Goal: Transaction & Acquisition: Download file/media

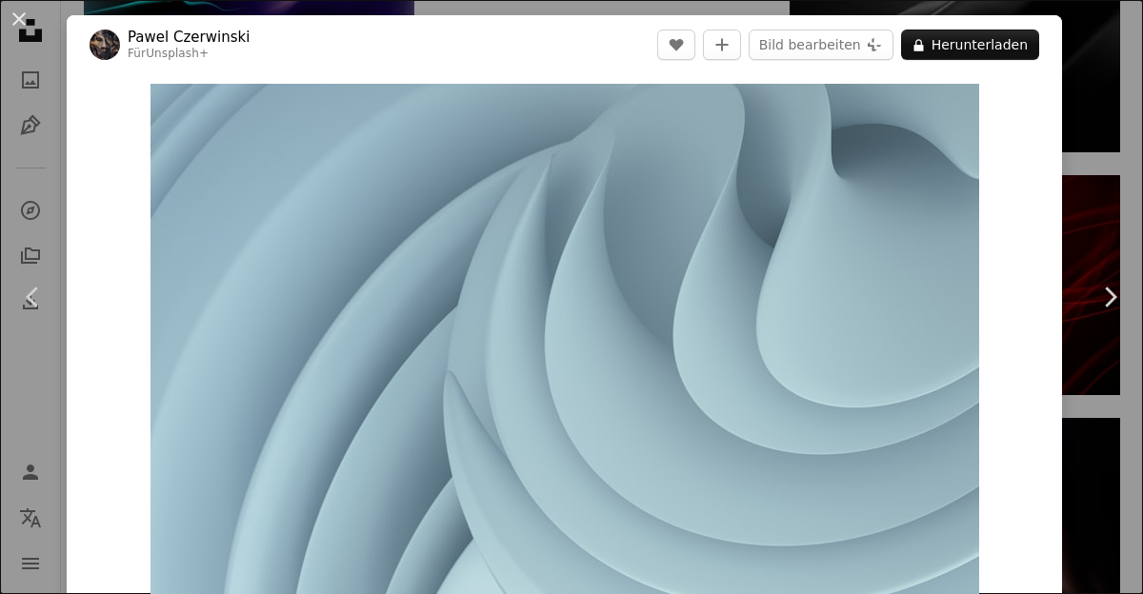
scroll to position [13746, 0]
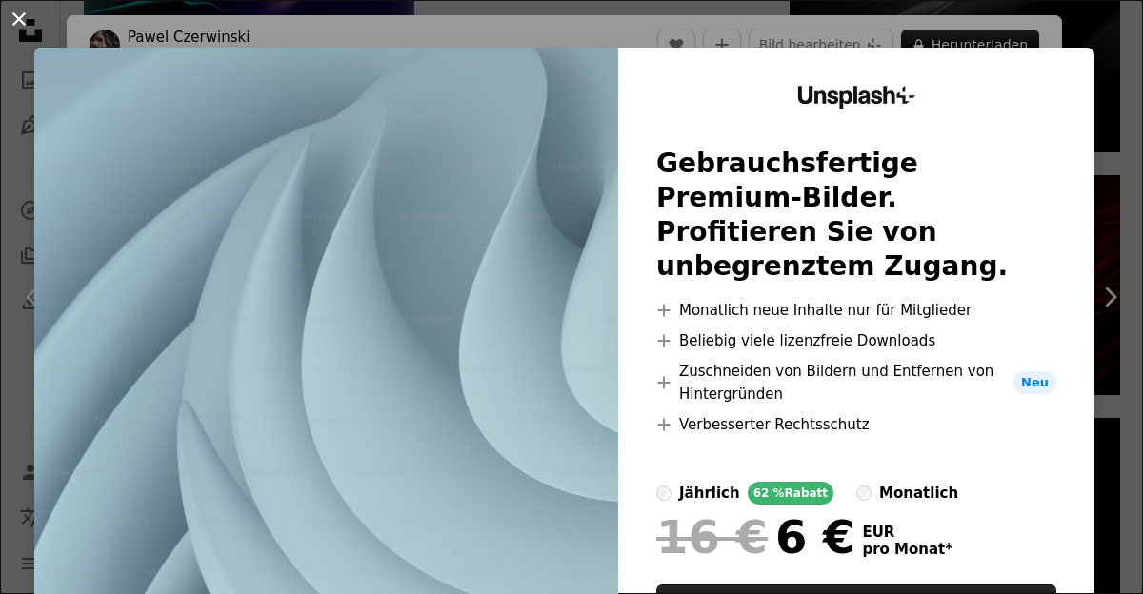
click at [22, 23] on button "An X shape" at bounding box center [19, 19] width 23 height 23
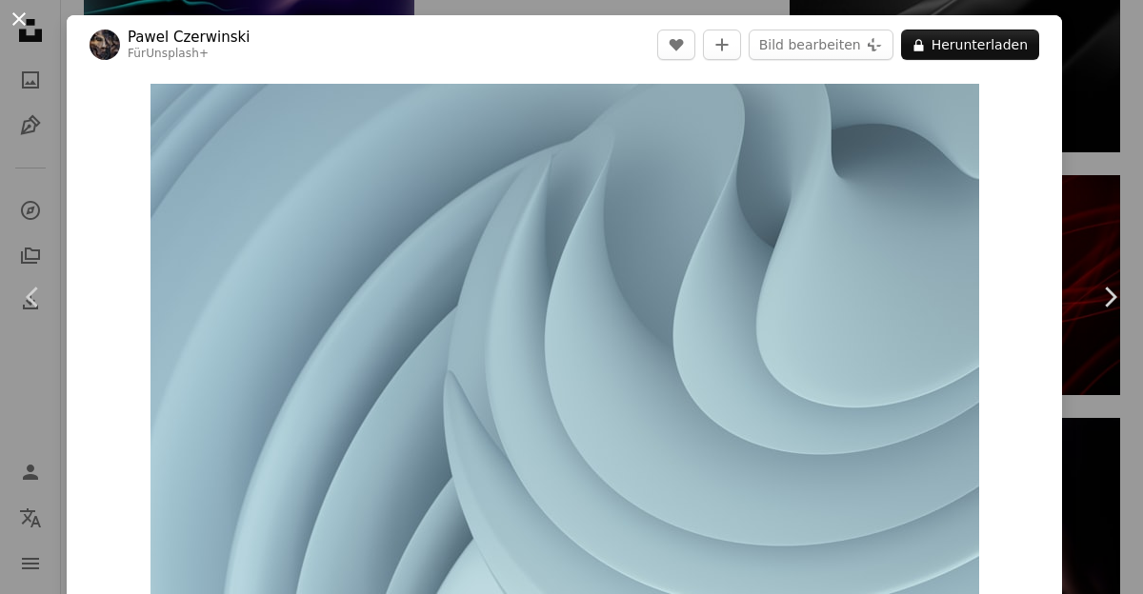
click at [23, 30] on button "An X shape" at bounding box center [19, 19] width 23 height 23
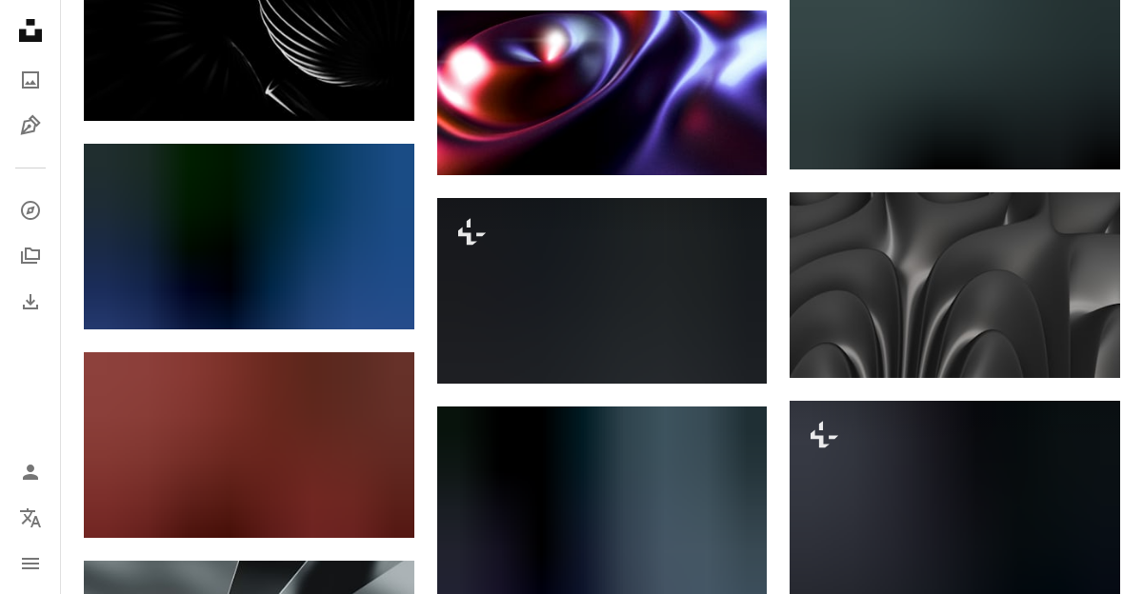
scroll to position [20510, 0]
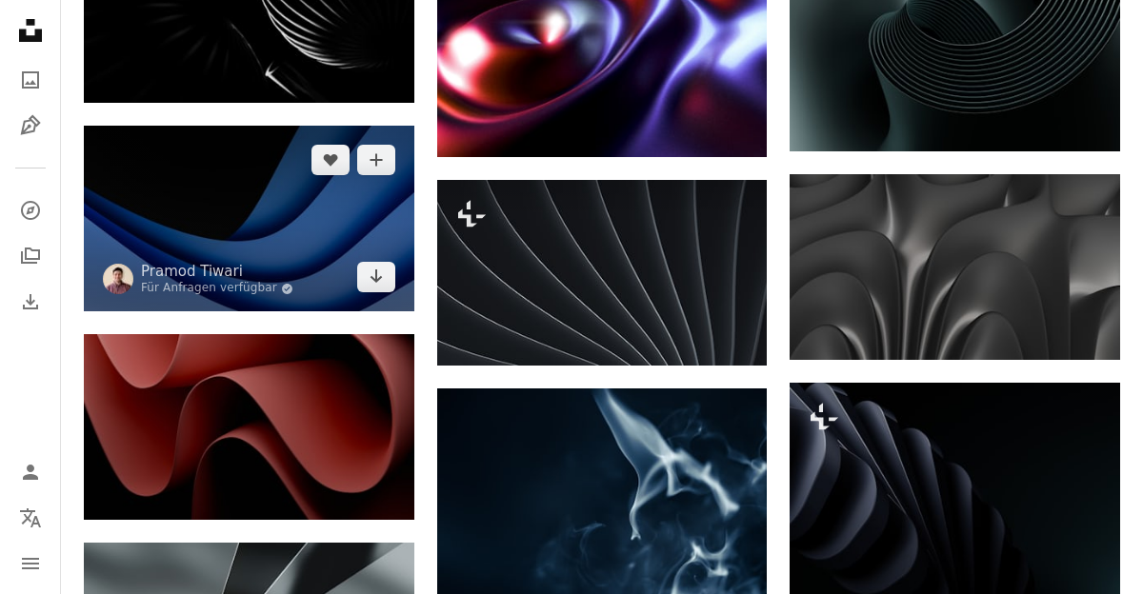
click at [225, 180] on img at bounding box center [249, 219] width 331 height 186
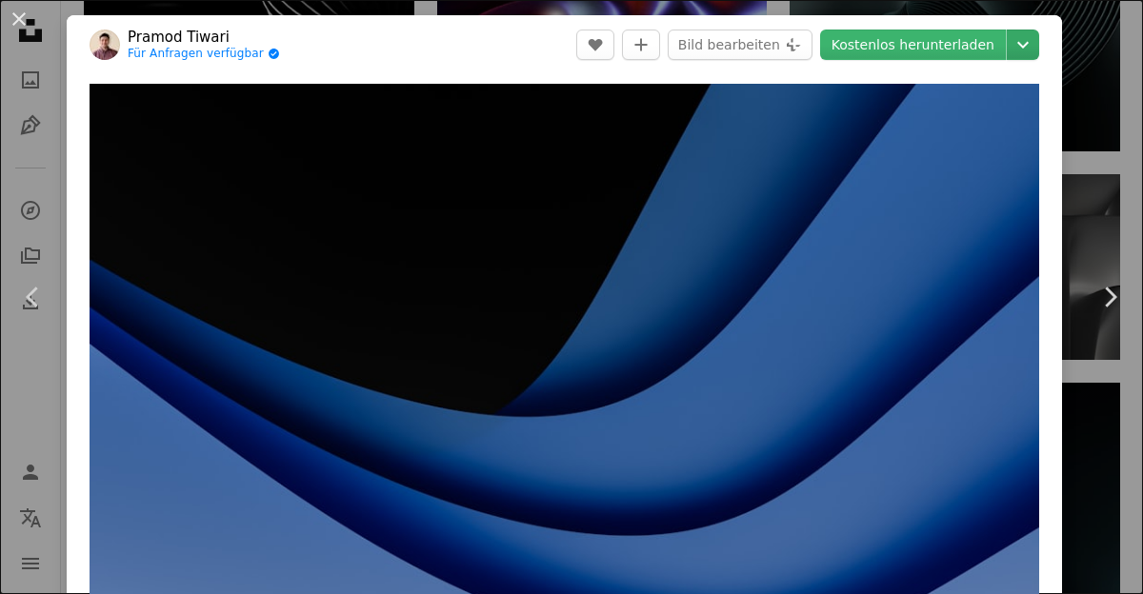
click at [1038, 33] on icon "Chevron down" at bounding box center [1023, 44] width 30 height 23
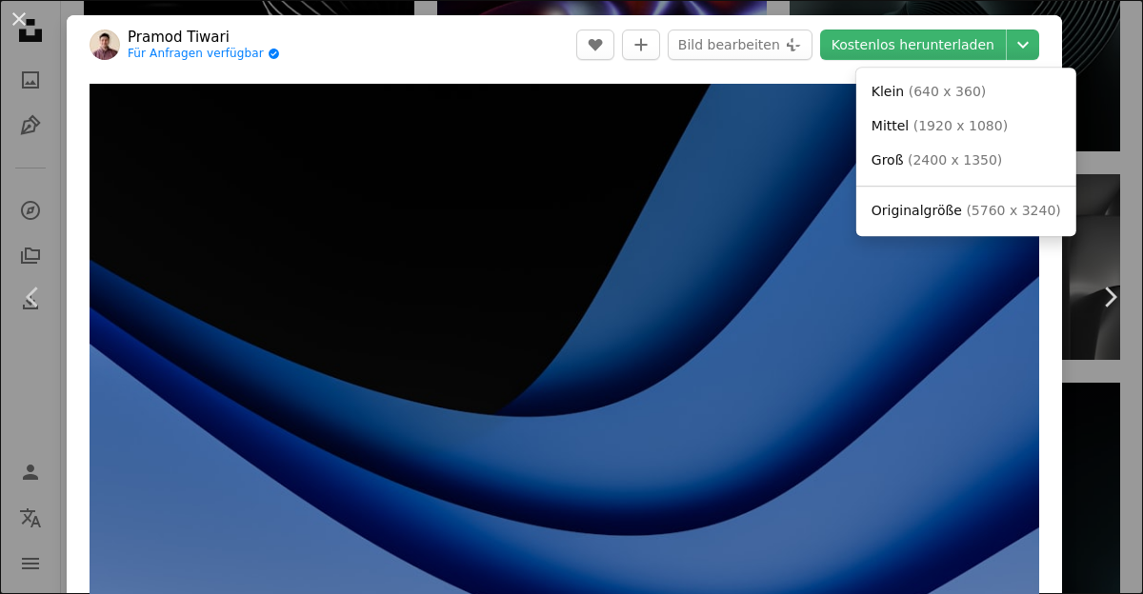
click at [985, 211] on span "( 5760 x 3240 )" at bounding box center [1013, 210] width 94 height 15
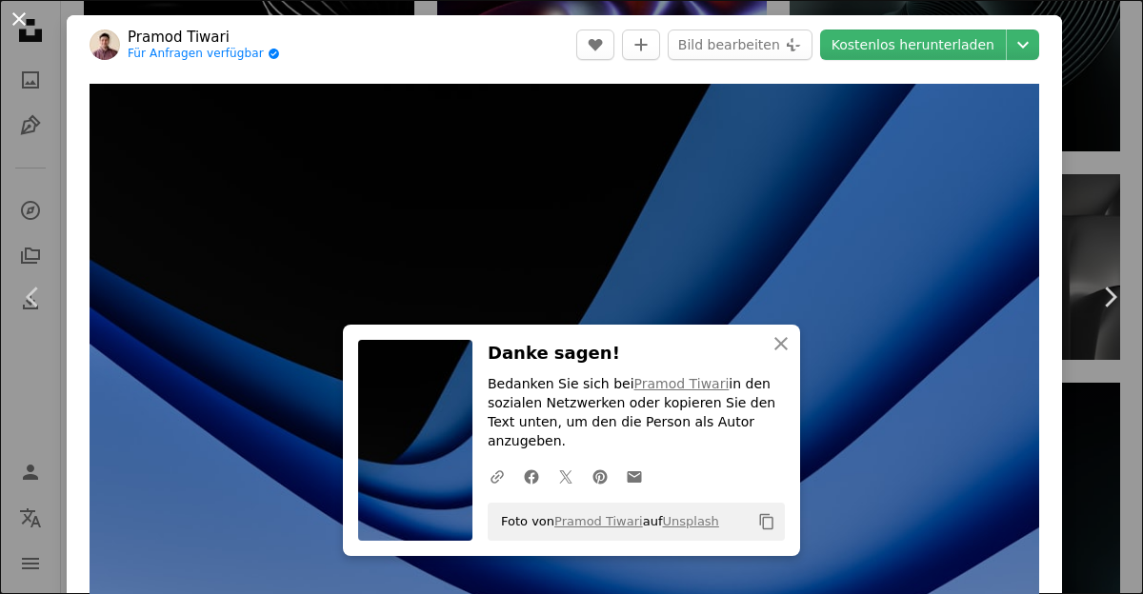
click at [14, 8] on button "An X shape" at bounding box center [19, 19] width 23 height 23
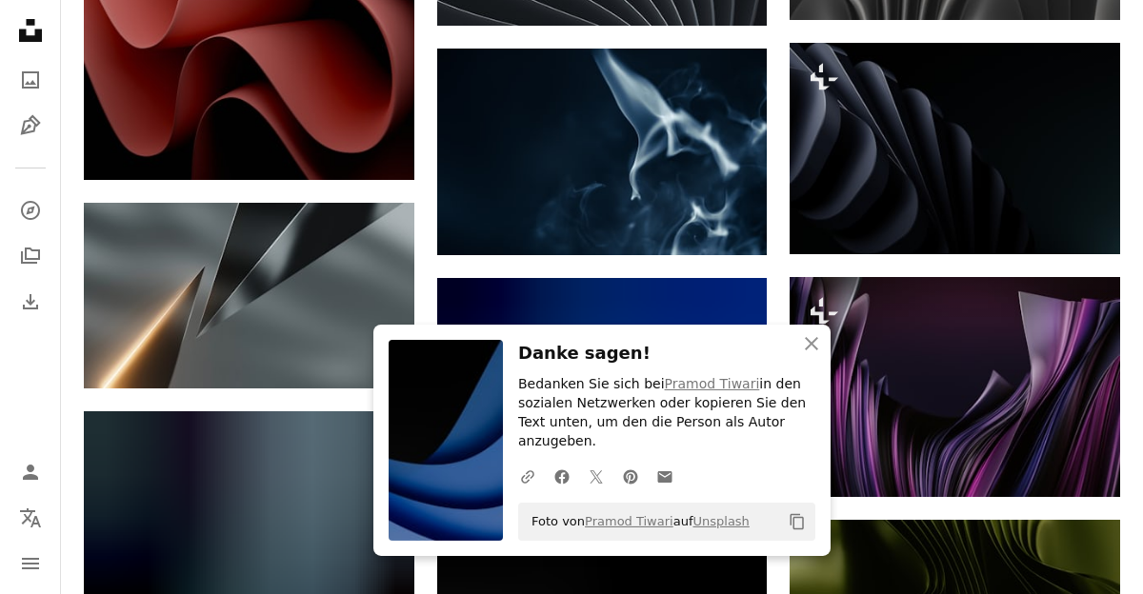
scroll to position [20856, 0]
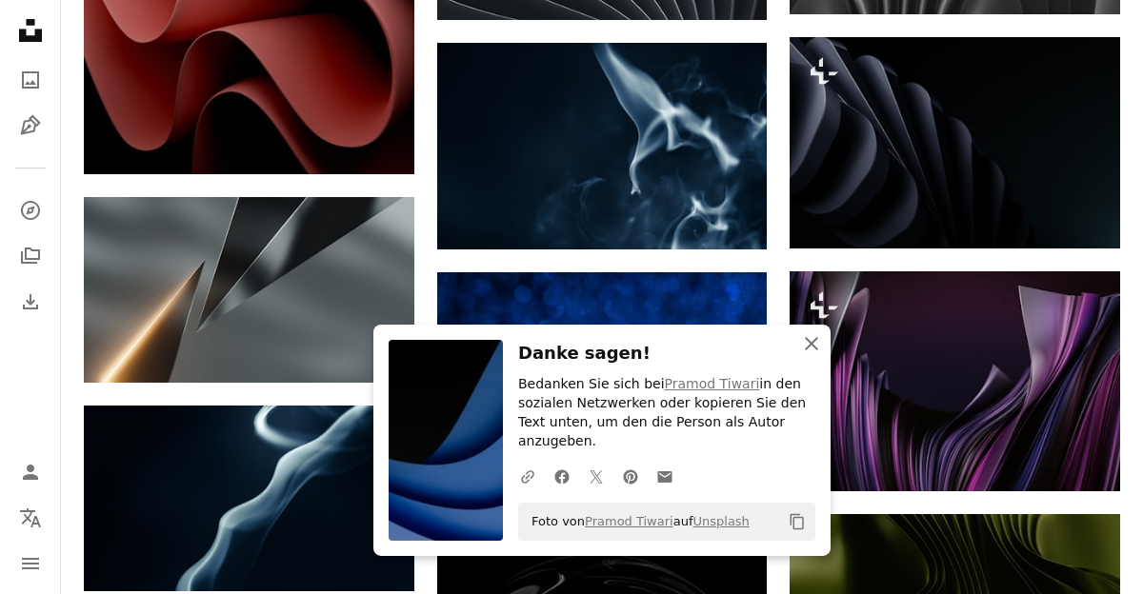
click at [816, 355] on icon "An X shape" at bounding box center [811, 343] width 23 height 23
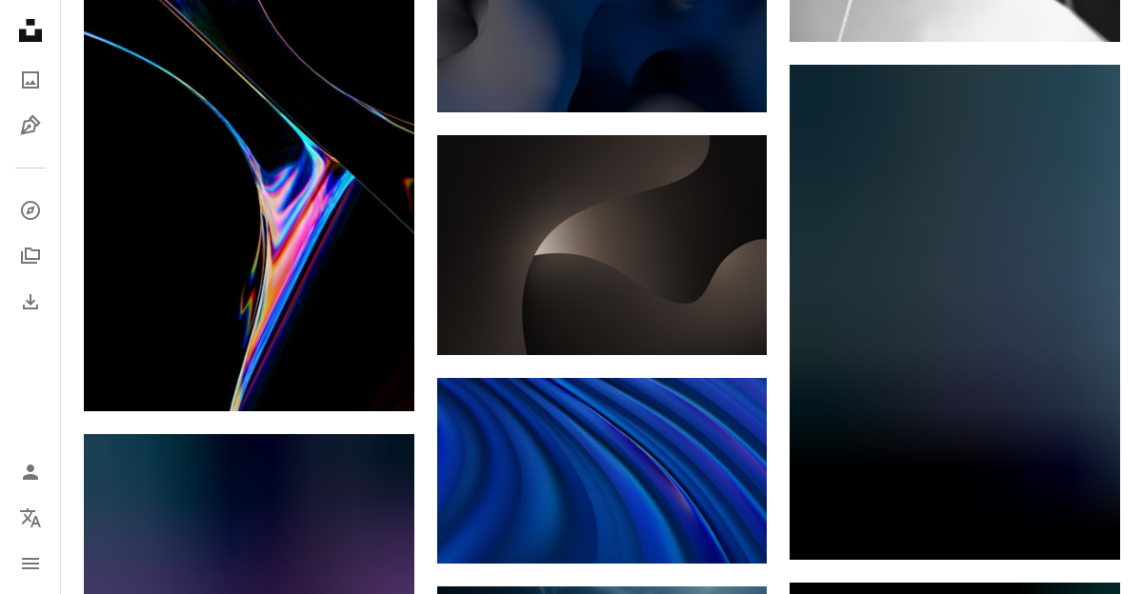
scroll to position [22095, 0]
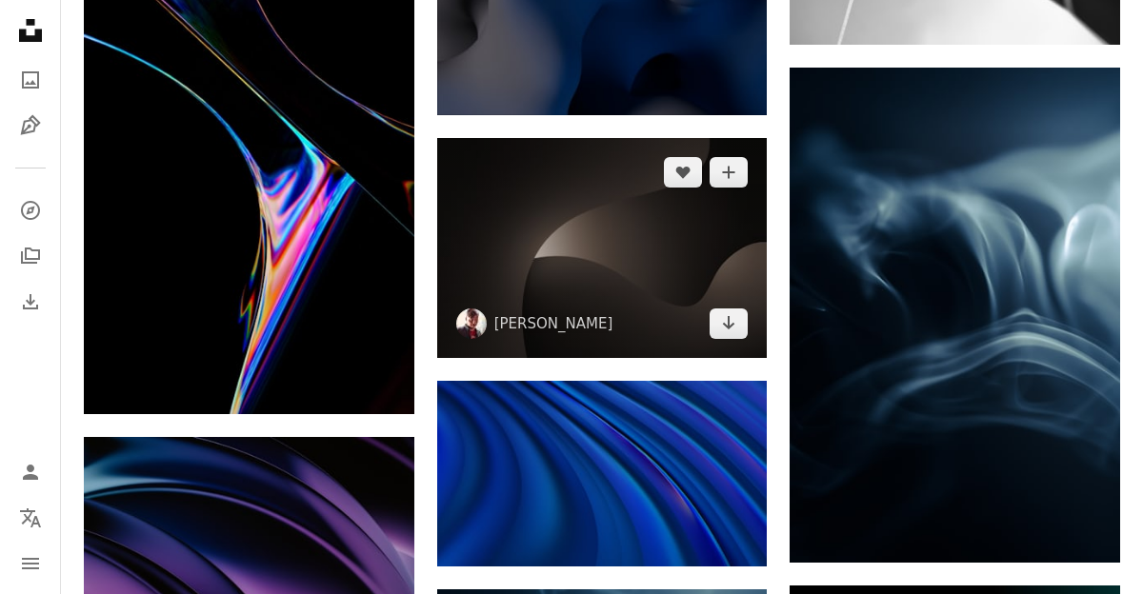
click at [620, 183] on img at bounding box center [602, 248] width 331 height 220
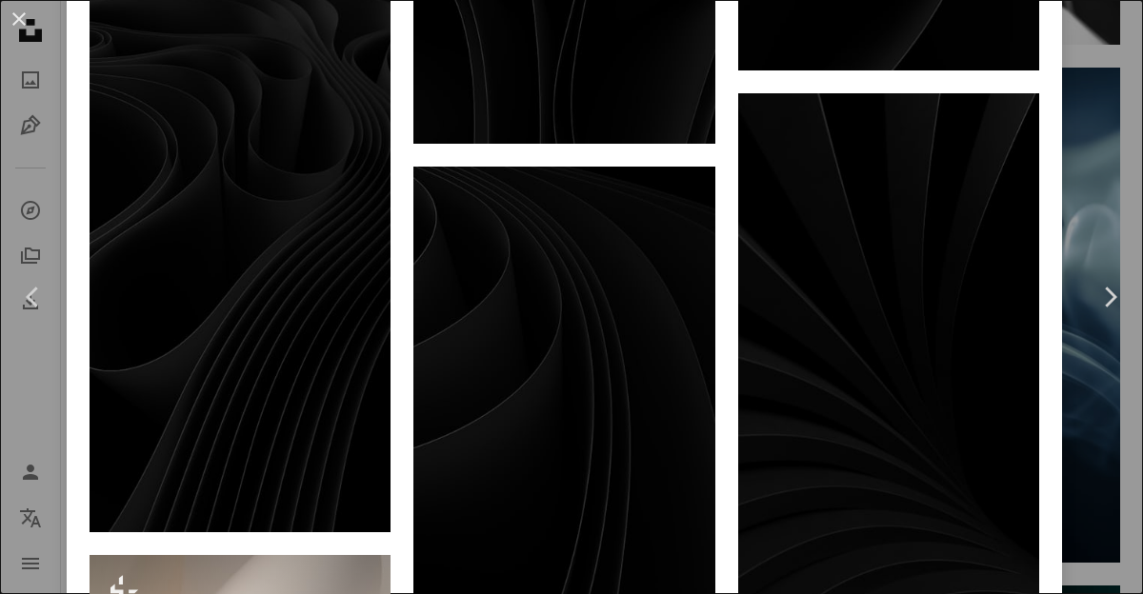
scroll to position [4449, 0]
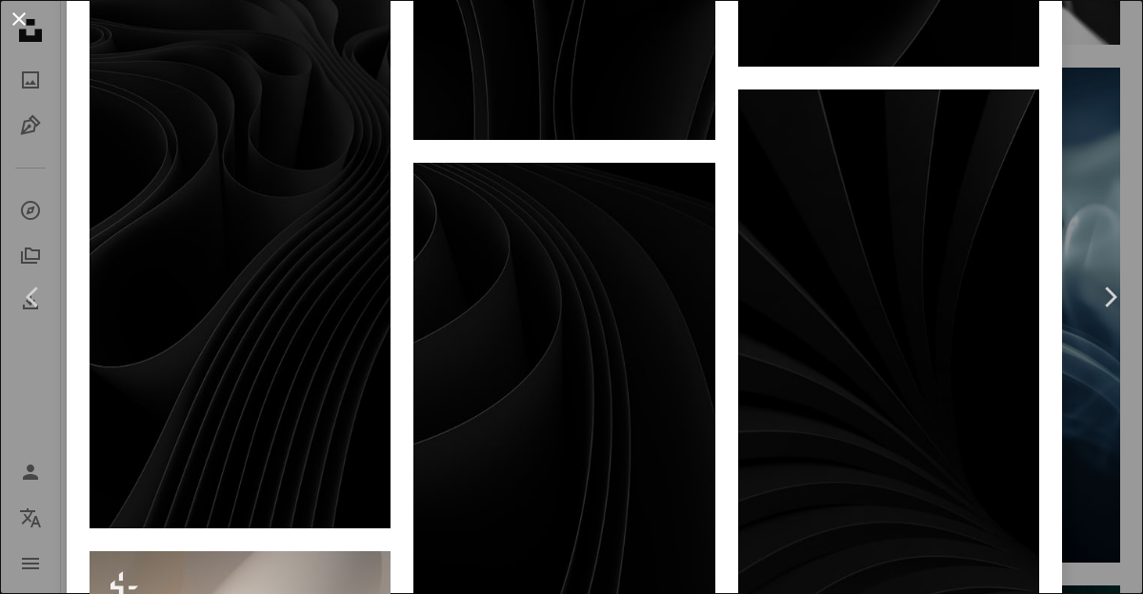
click at [23, 20] on button "An X shape" at bounding box center [19, 19] width 23 height 23
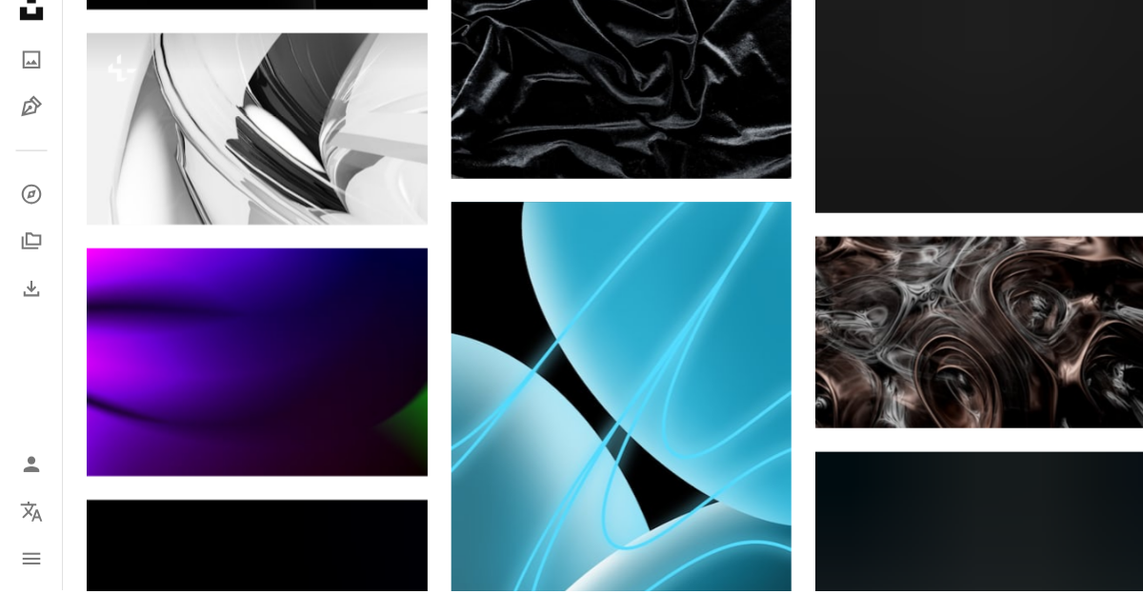
scroll to position [36793, 0]
